Goal: Task Accomplishment & Management: Use online tool/utility

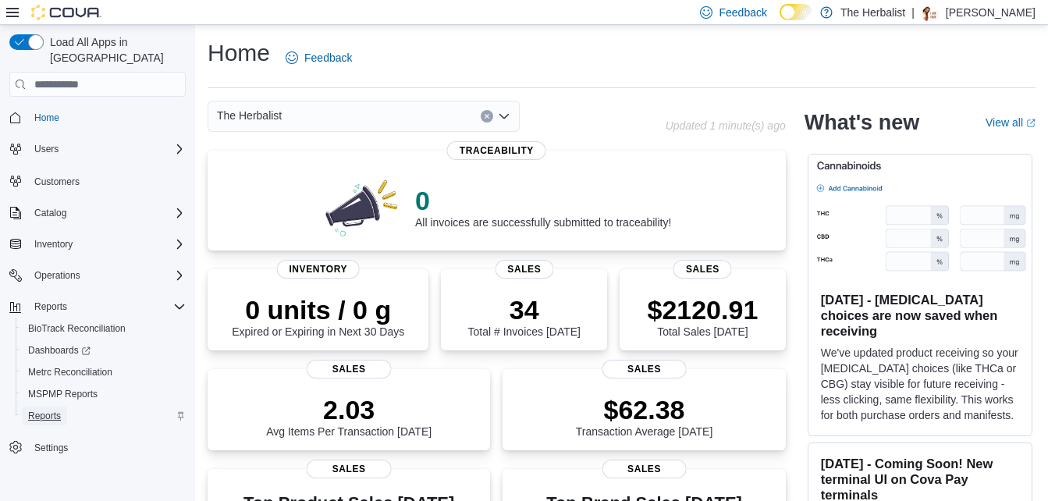
click at [59, 410] on span "Reports" at bounding box center [44, 416] width 33 height 12
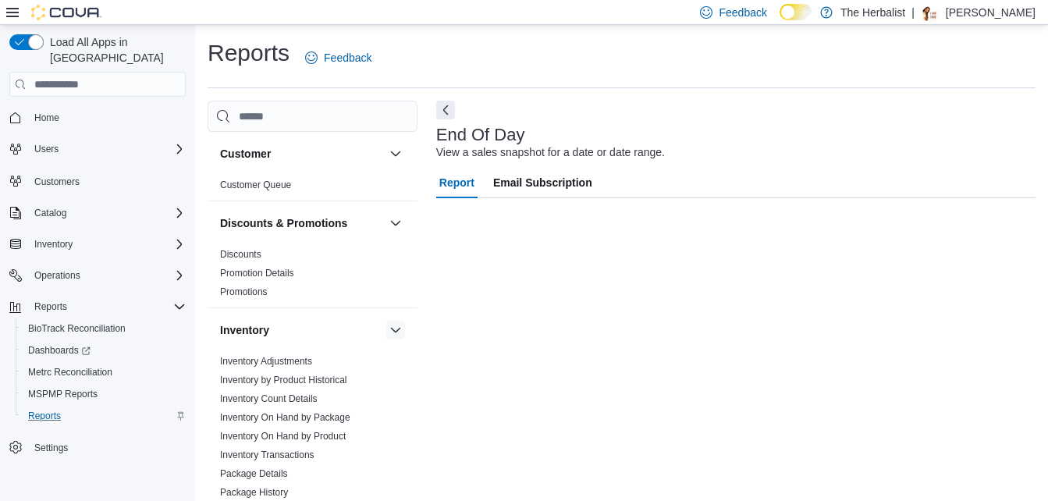
scroll to position [20, 0]
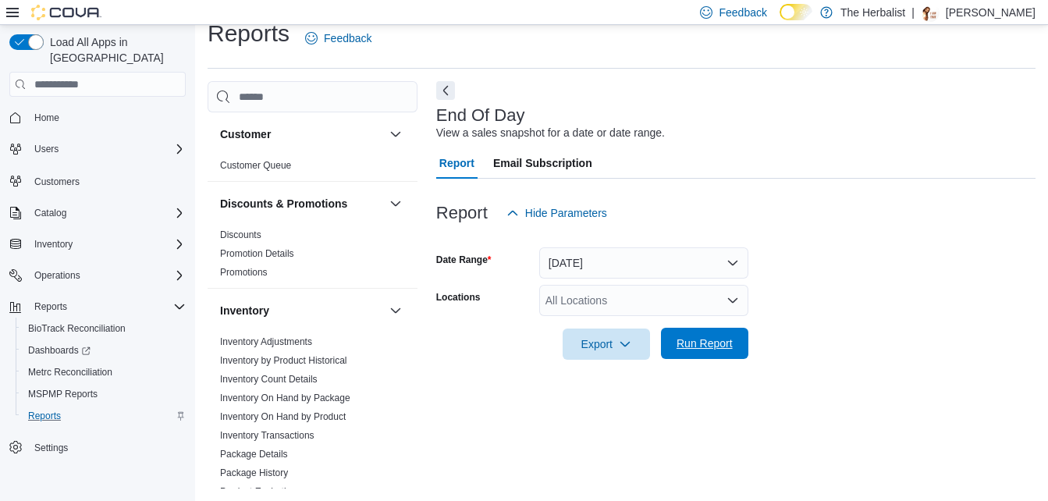
click at [741, 342] on button "Run Report" at bounding box center [704, 343] width 87 height 31
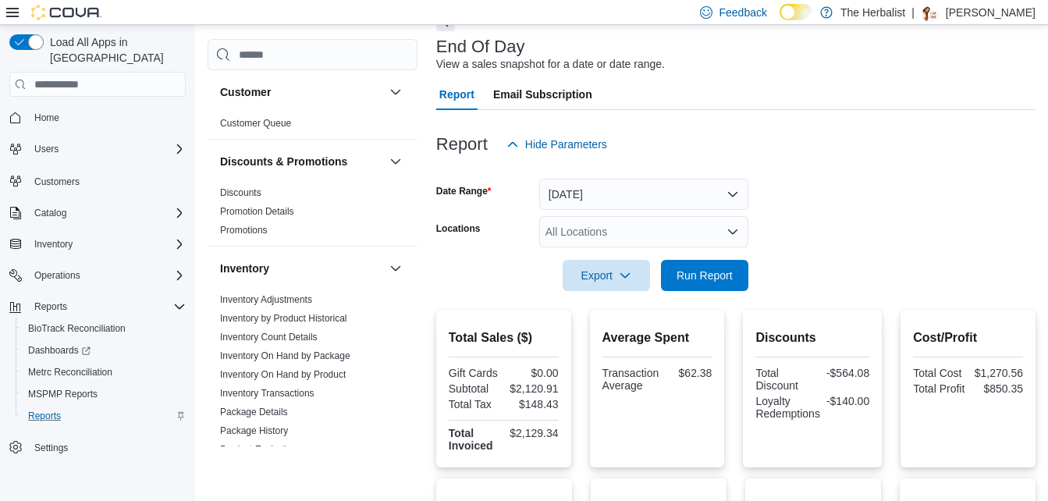
scroll to position [176, 0]
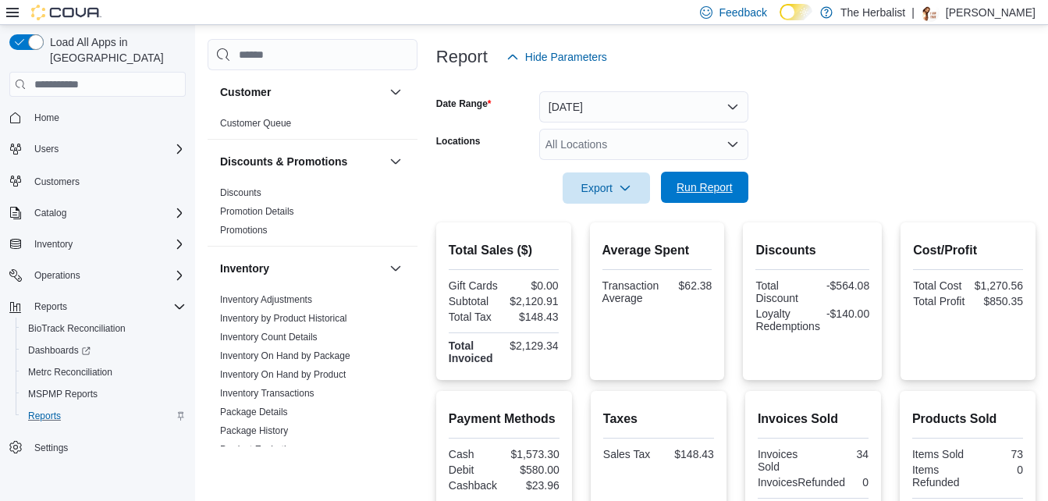
click at [705, 188] on span "Run Report" at bounding box center [704, 187] width 56 height 16
click at [89, 239] on div "Home Users Customers Catalog Inventory Operations Reports BioTrack Reconciliati…" at bounding box center [97, 282] width 176 height 359
drag, startPoint x: 283, startPoint y: 458, endPoint x: 249, endPoint y: 541, distance: 89.5
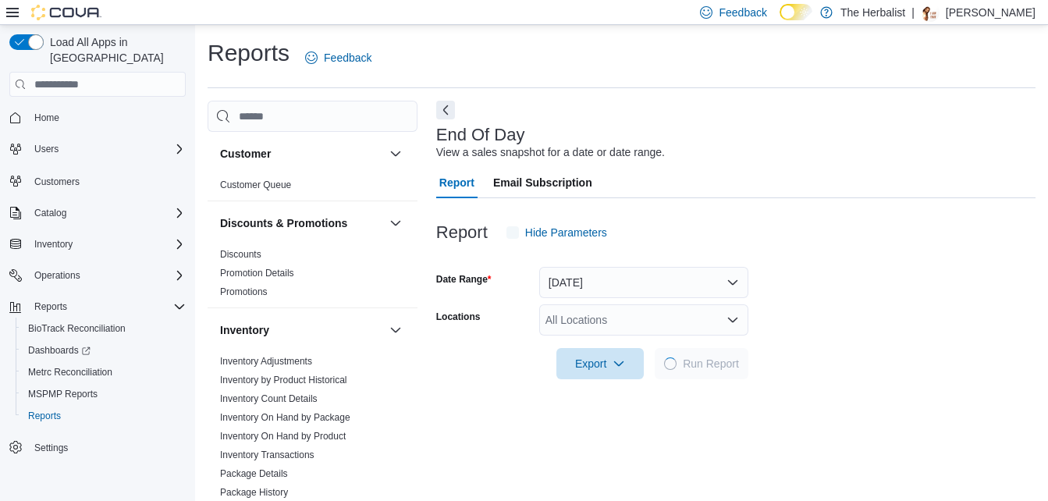
scroll to position [20, 0]
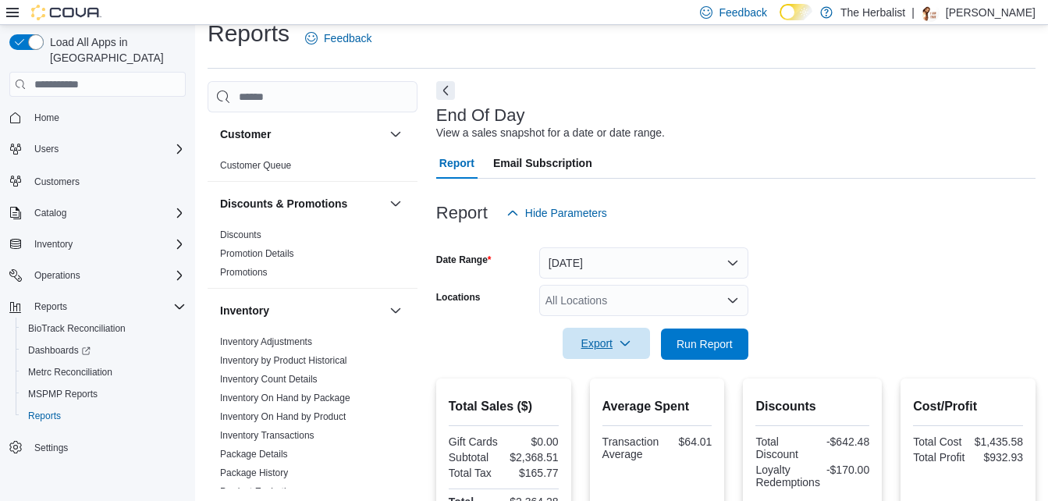
click at [623, 341] on icon "button" at bounding box center [625, 343] width 12 height 12
click at [613, 403] on span "Export to Pdf" at bounding box center [608, 406] width 70 height 12
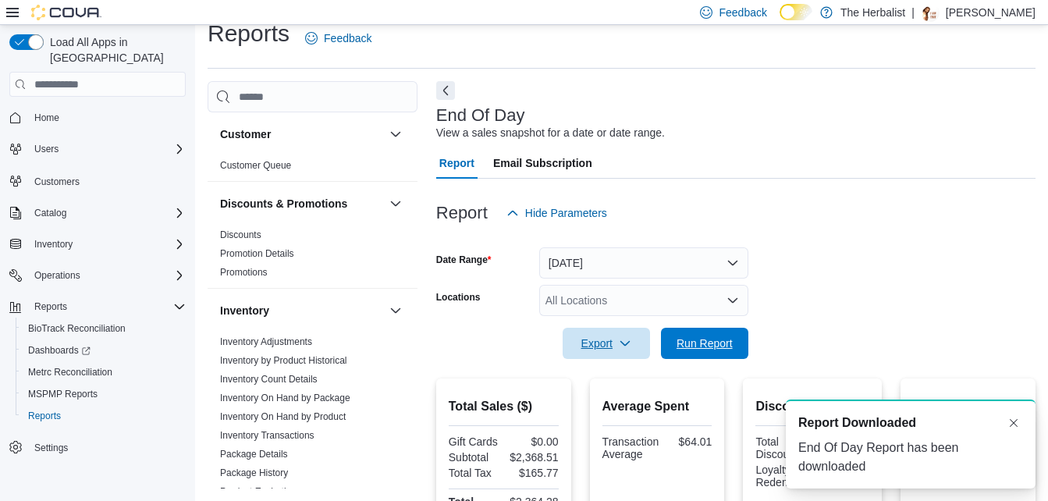
scroll to position [0, 0]
click at [721, 339] on span "Run Report" at bounding box center [704, 343] width 56 height 16
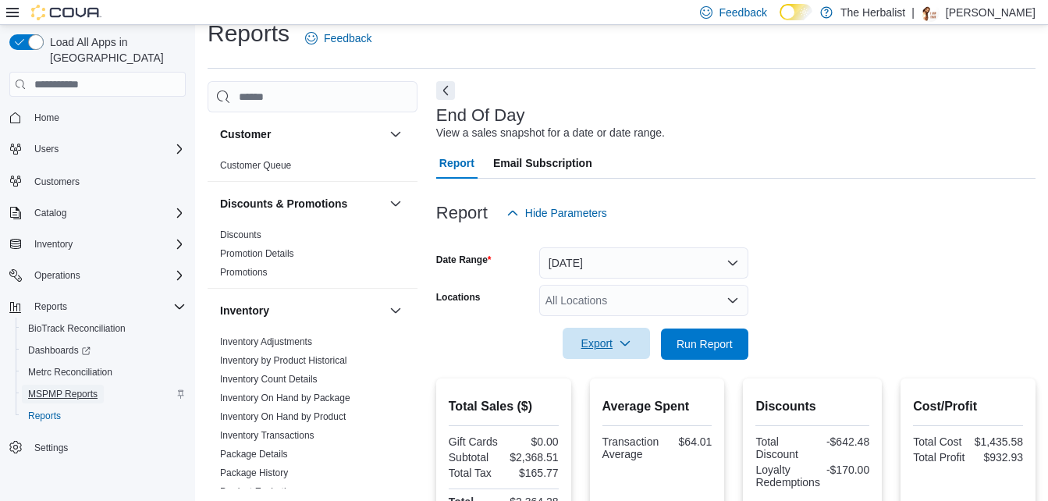
click at [43, 388] on span "MSPMP Reports" at bounding box center [62, 394] width 69 height 12
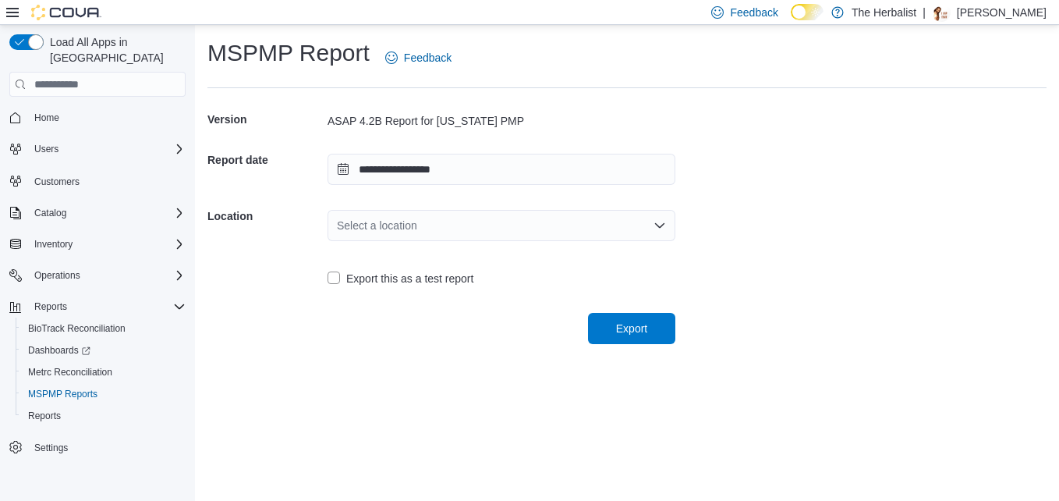
click at [444, 221] on div "Select a location" at bounding box center [502, 225] width 348 height 31
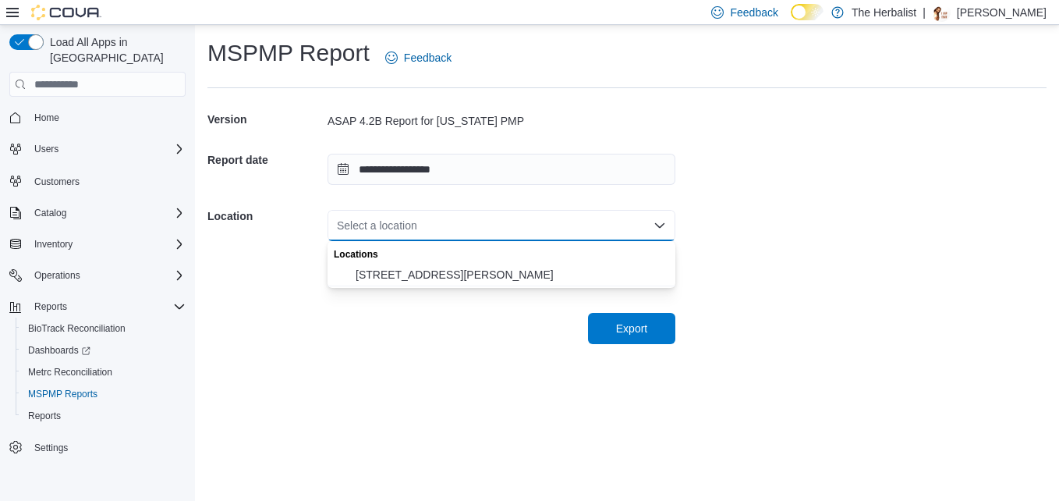
click at [435, 273] on span "2520 Denny Ave" at bounding box center [511, 275] width 310 height 16
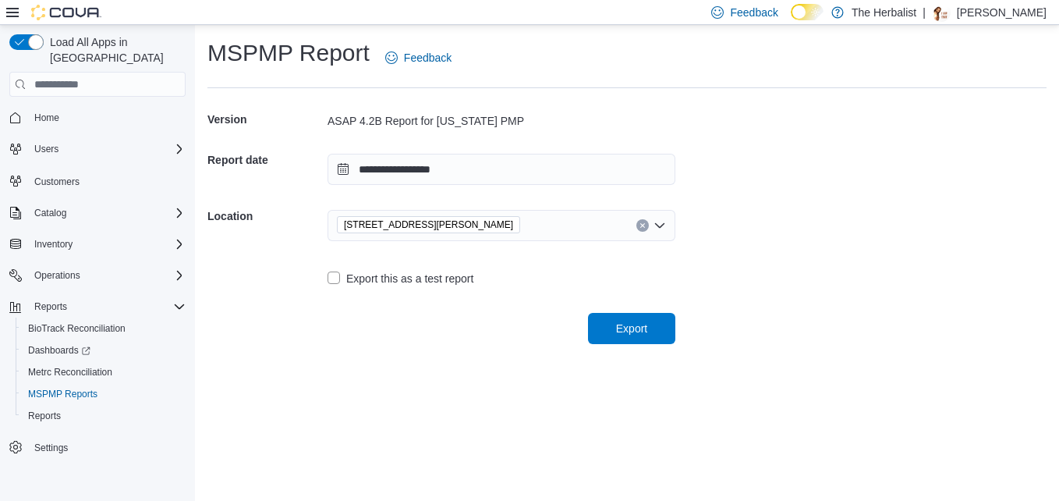
click at [502, 321] on div "Export" at bounding box center [442, 322] width 468 height 44
drag, startPoint x: 502, startPoint y: 321, endPoint x: 546, endPoint y: 370, distance: 66.3
click at [540, 375] on div "**********" at bounding box center [627, 263] width 864 height 476
click at [644, 335] on span "Export" at bounding box center [631, 328] width 31 height 16
